Goal: Task Accomplishment & Management: Manage account settings

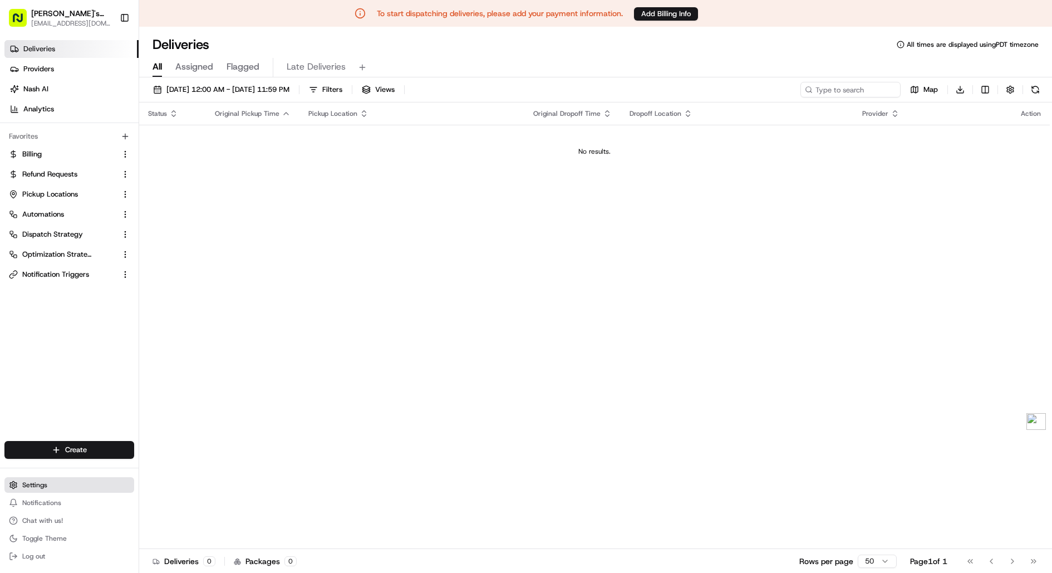
click at [18, 487] on button "Settings" at bounding box center [69, 485] width 130 height 16
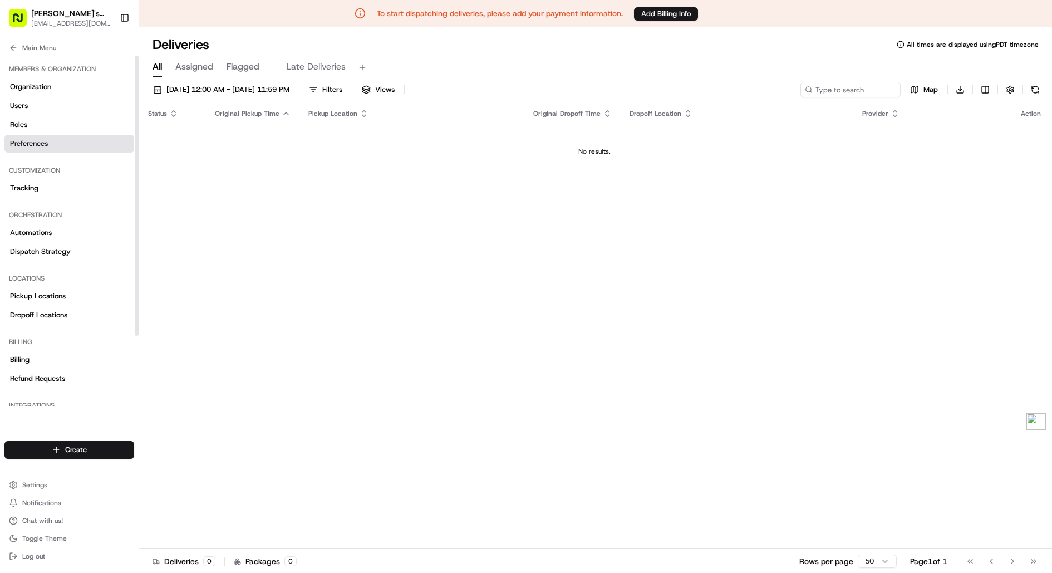
click at [59, 146] on link "Preferences" at bounding box center [69, 144] width 130 height 18
